Goal: Information Seeking & Learning: Learn about a topic

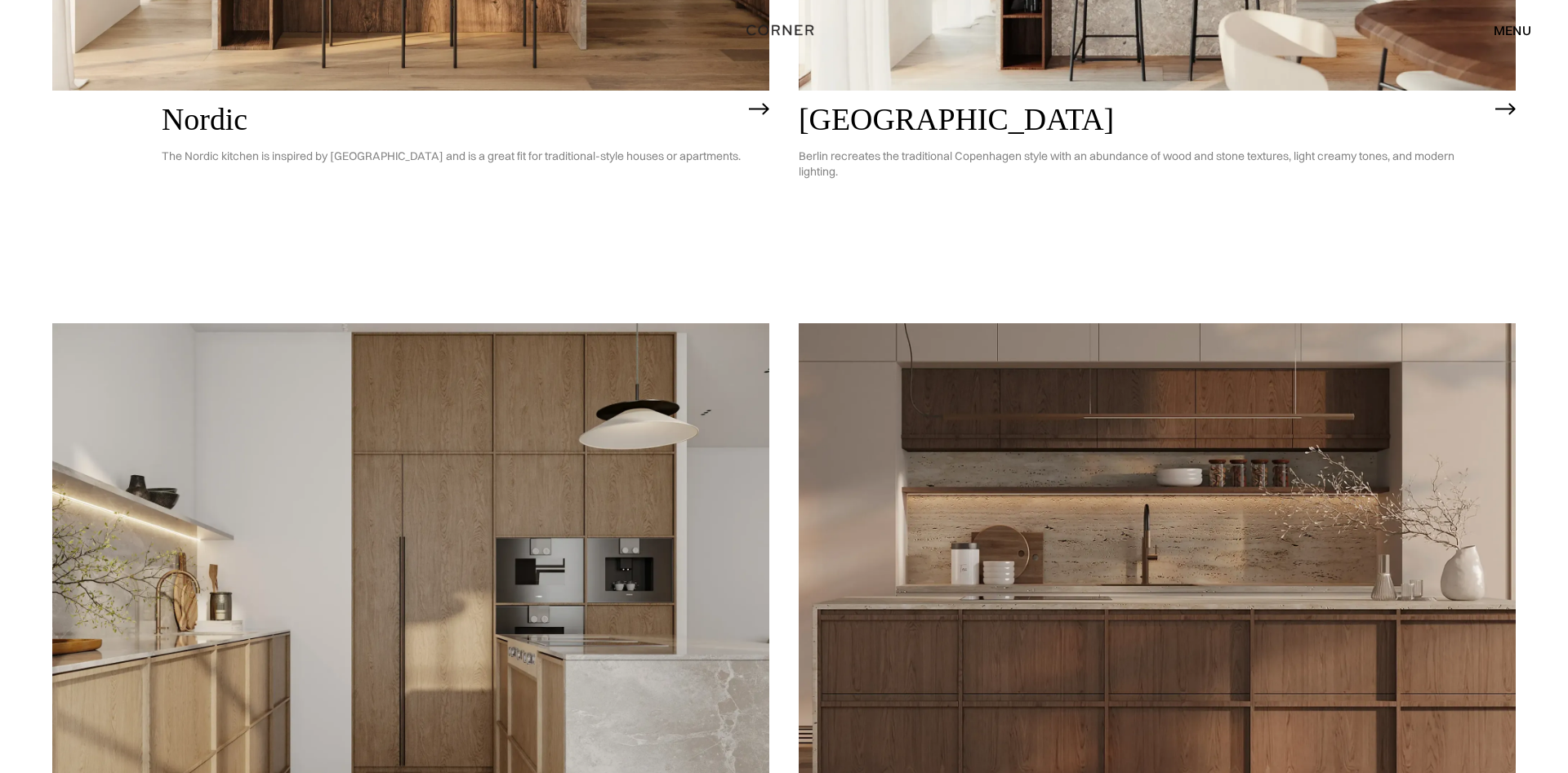
scroll to position [833, 0]
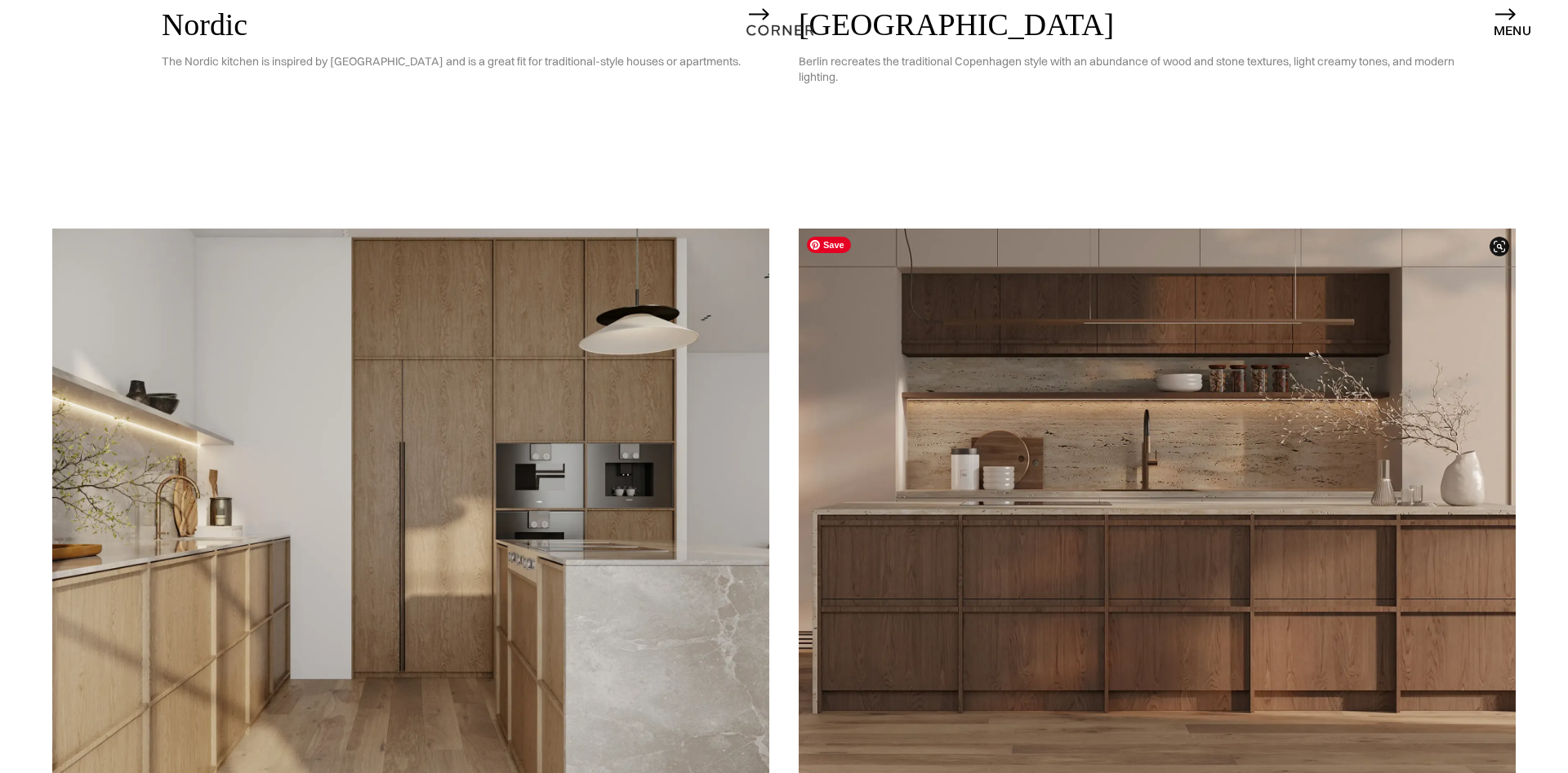
click at [1266, 578] on img at bounding box center [1157, 515] width 717 height 573
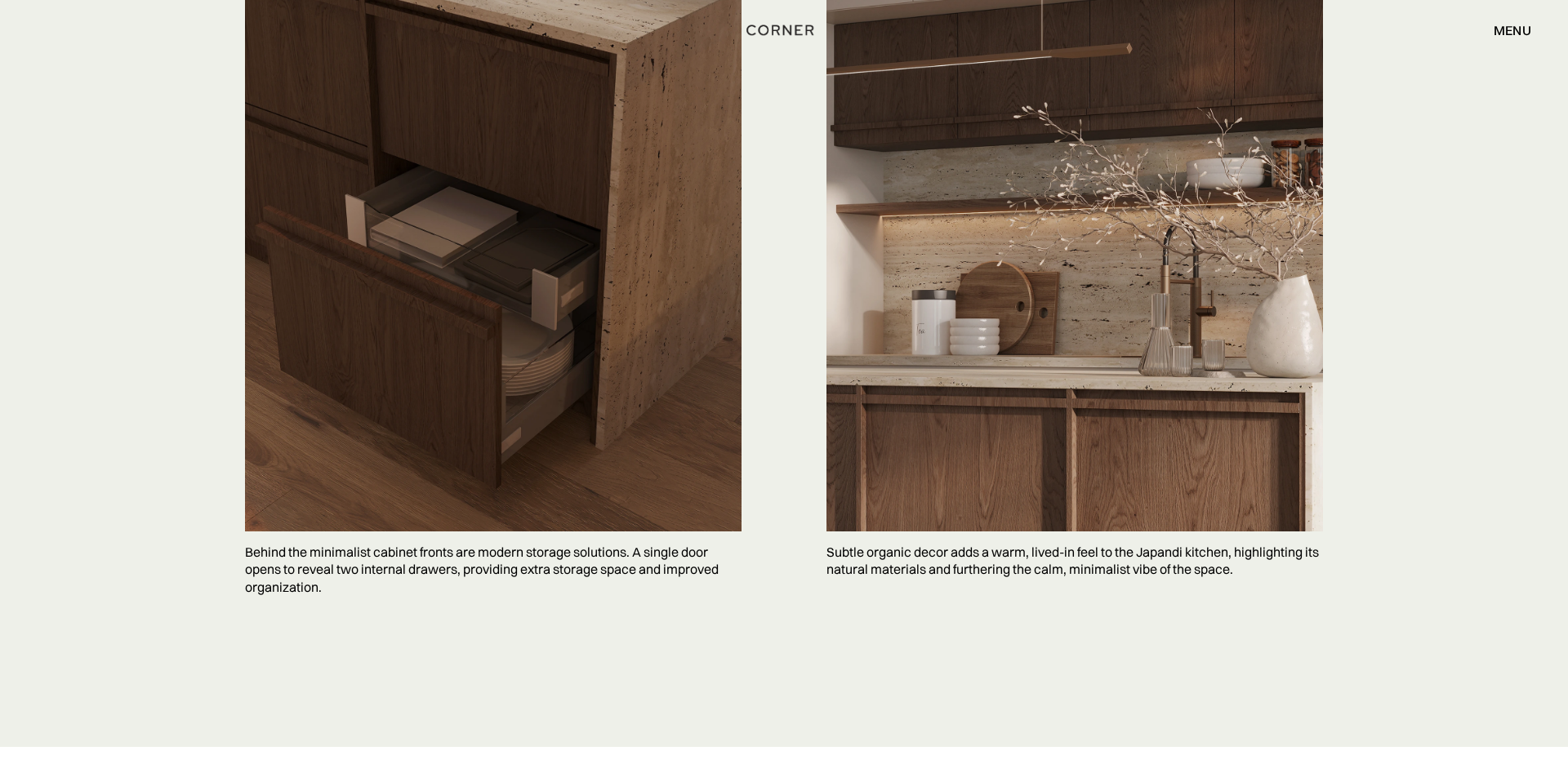
scroll to position [4204, 0]
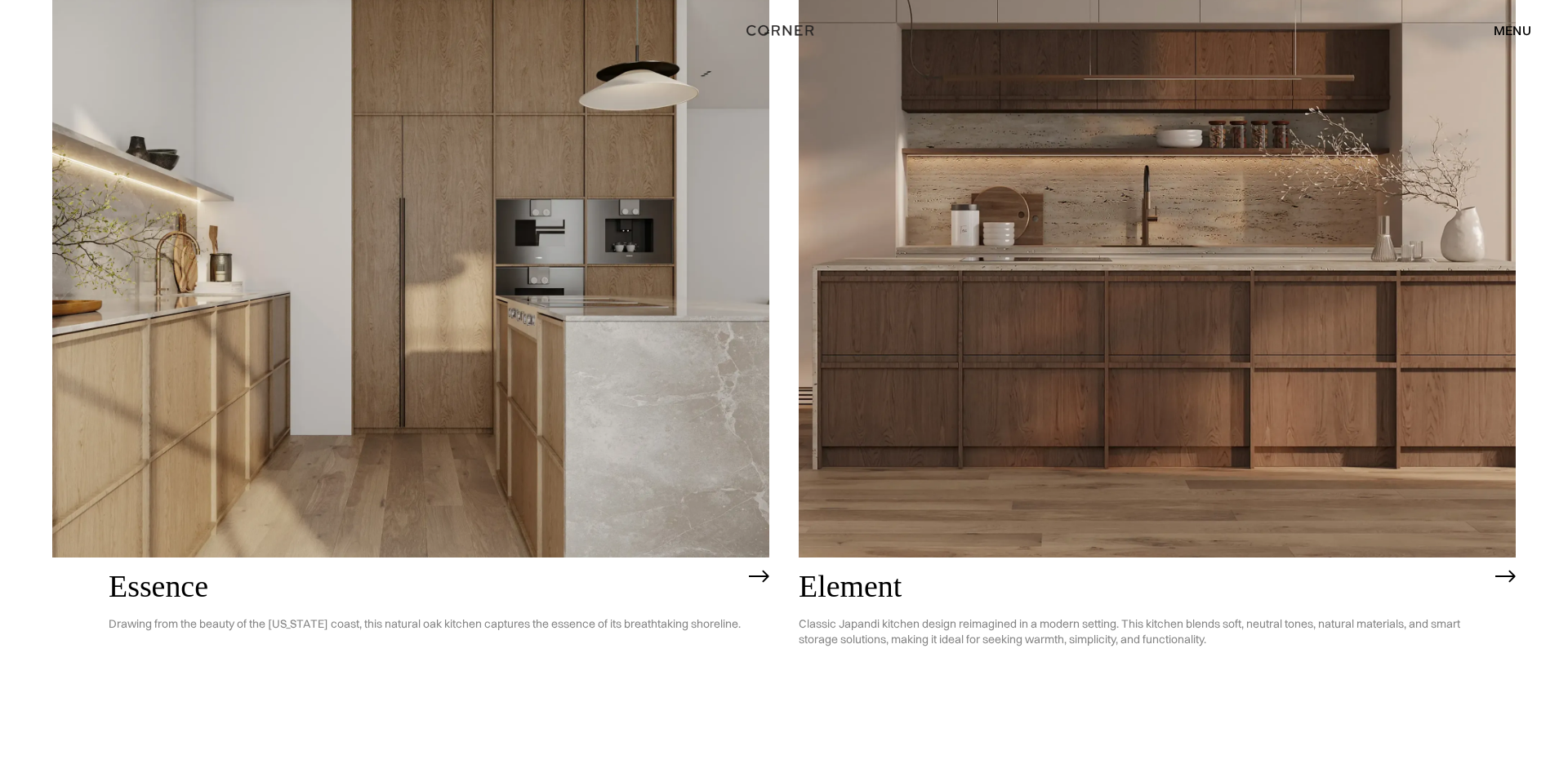
scroll to position [958, 0]
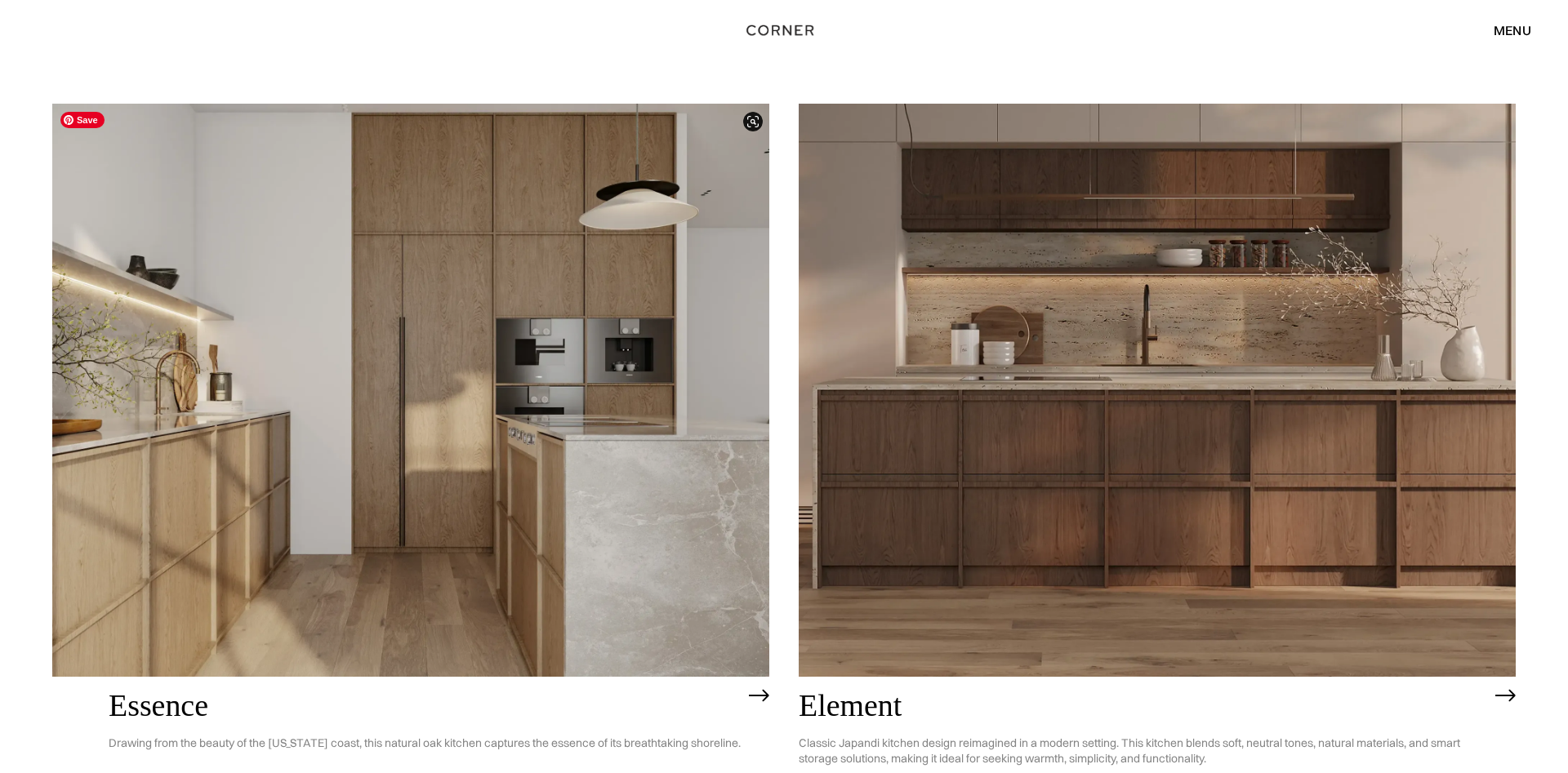
click at [318, 386] on img at bounding box center [410, 390] width 717 height 573
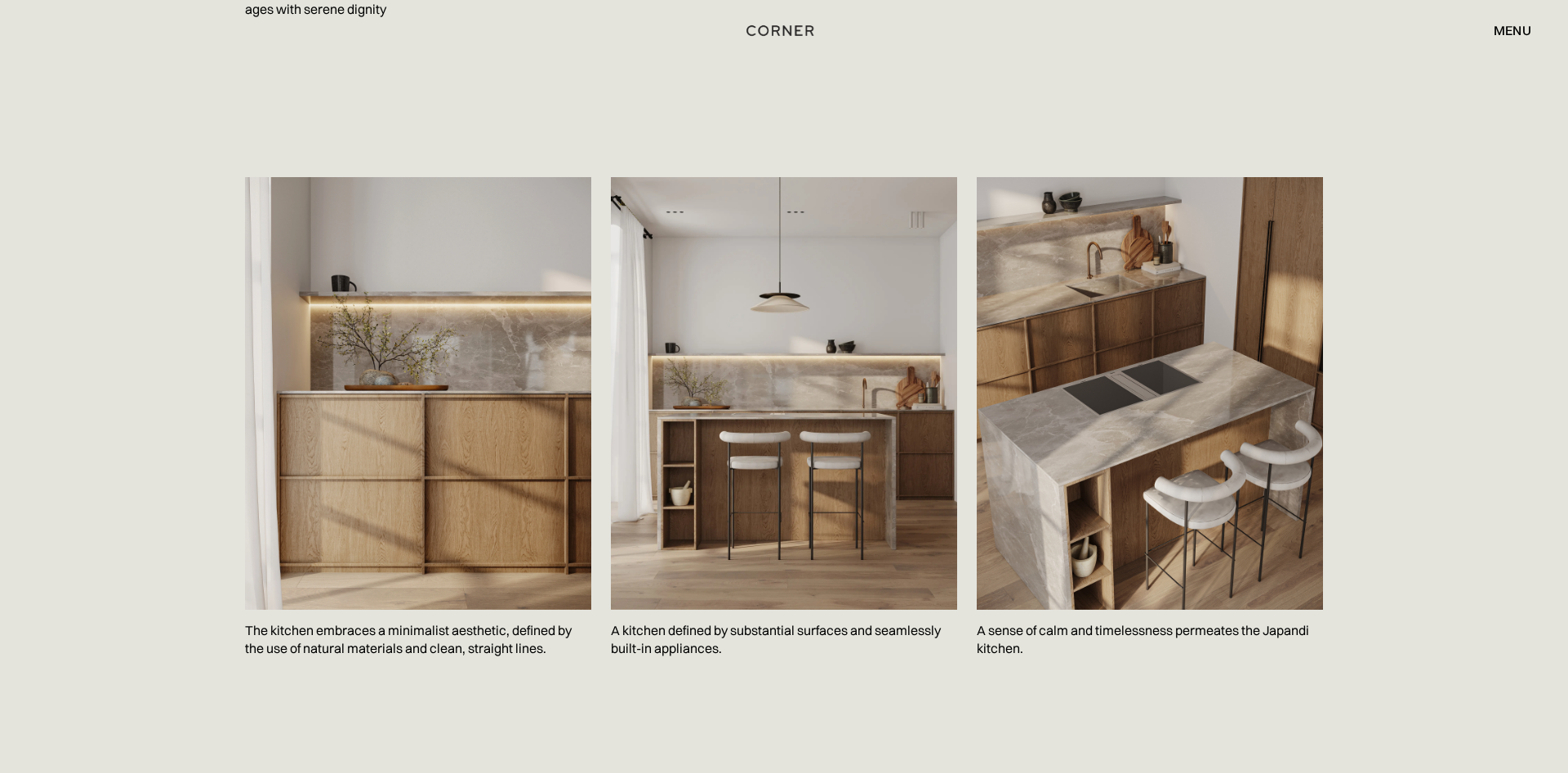
scroll to position [2373, 0]
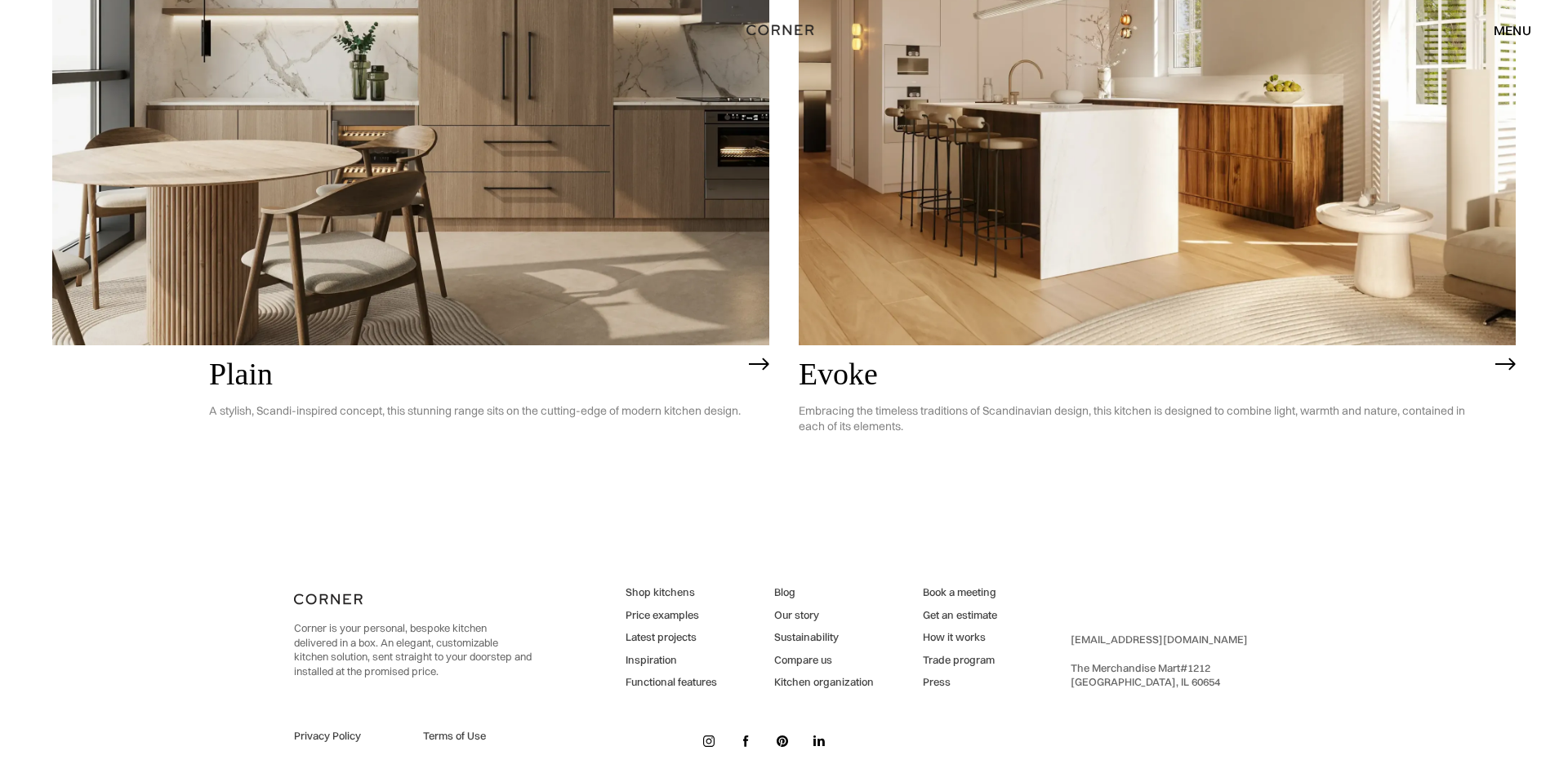
scroll to position [5323, 0]
